Goal: Information Seeking & Learning: Understand process/instructions

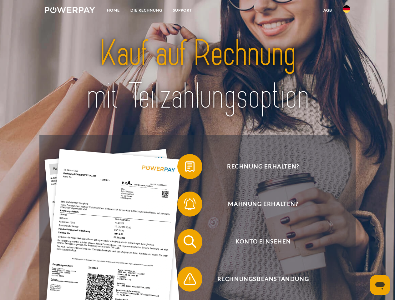
click at [70, 11] on img at bounding box center [70, 10] width 50 height 6
click at [347, 11] on img at bounding box center [347, 9] width 8 height 8
click at [328, 10] on link "agb" at bounding box center [327, 10] width 19 height 11
click at [185, 168] on span at bounding box center [180, 166] width 31 height 31
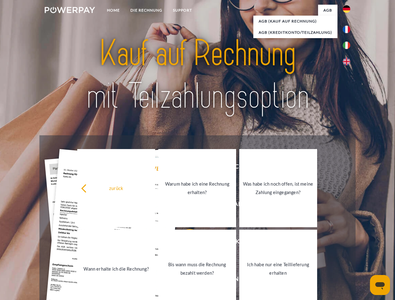
click at [155, 243] on link "Wann erhalte ich die Rechnung?" at bounding box center [116, 269] width 78 height 78
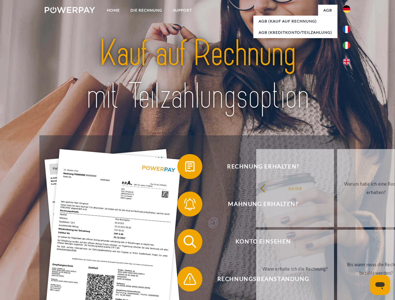
click at [185, 281] on span at bounding box center [180, 279] width 31 height 31
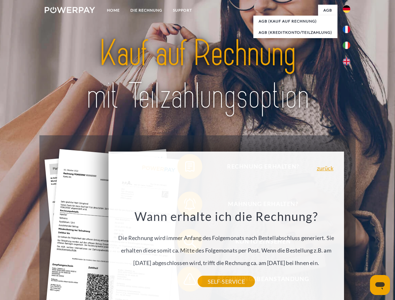
click at [380, 285] on icon "Messaging-Fenster öffnen" at bounding box center [380, 287] width 9 height 8
